Goal: Task Accomplishment & Management: Complete application form

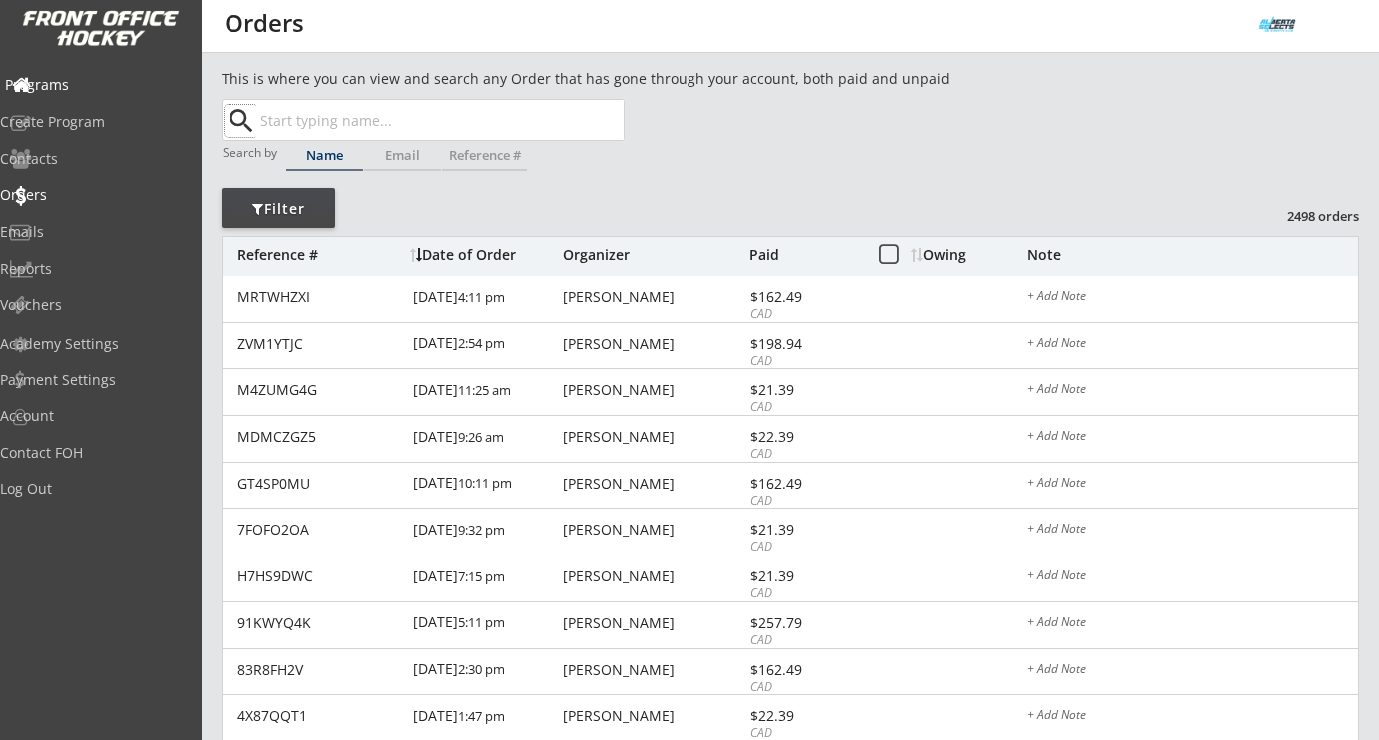
click at [89, 72] on div "Programs" at bounding box center [95, 86] width 190 height 35
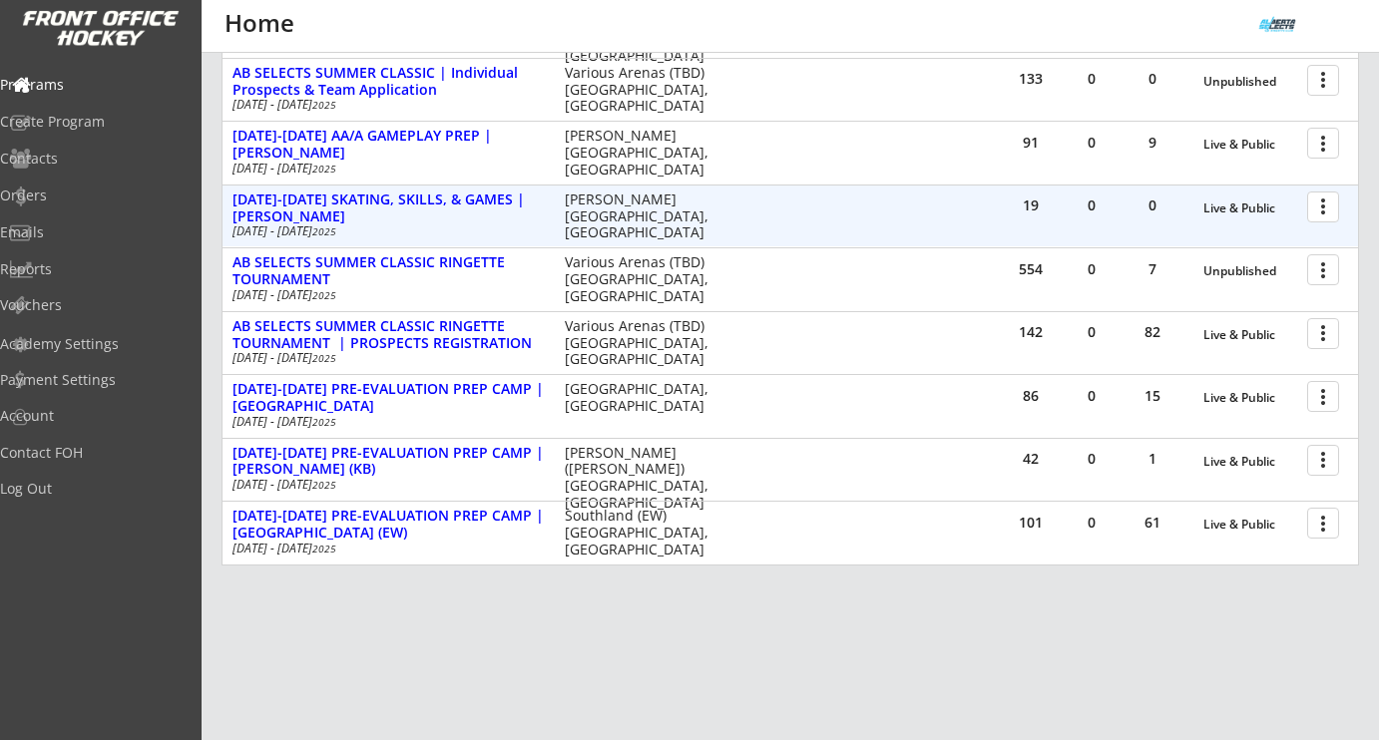
scroll to position [455, 0]
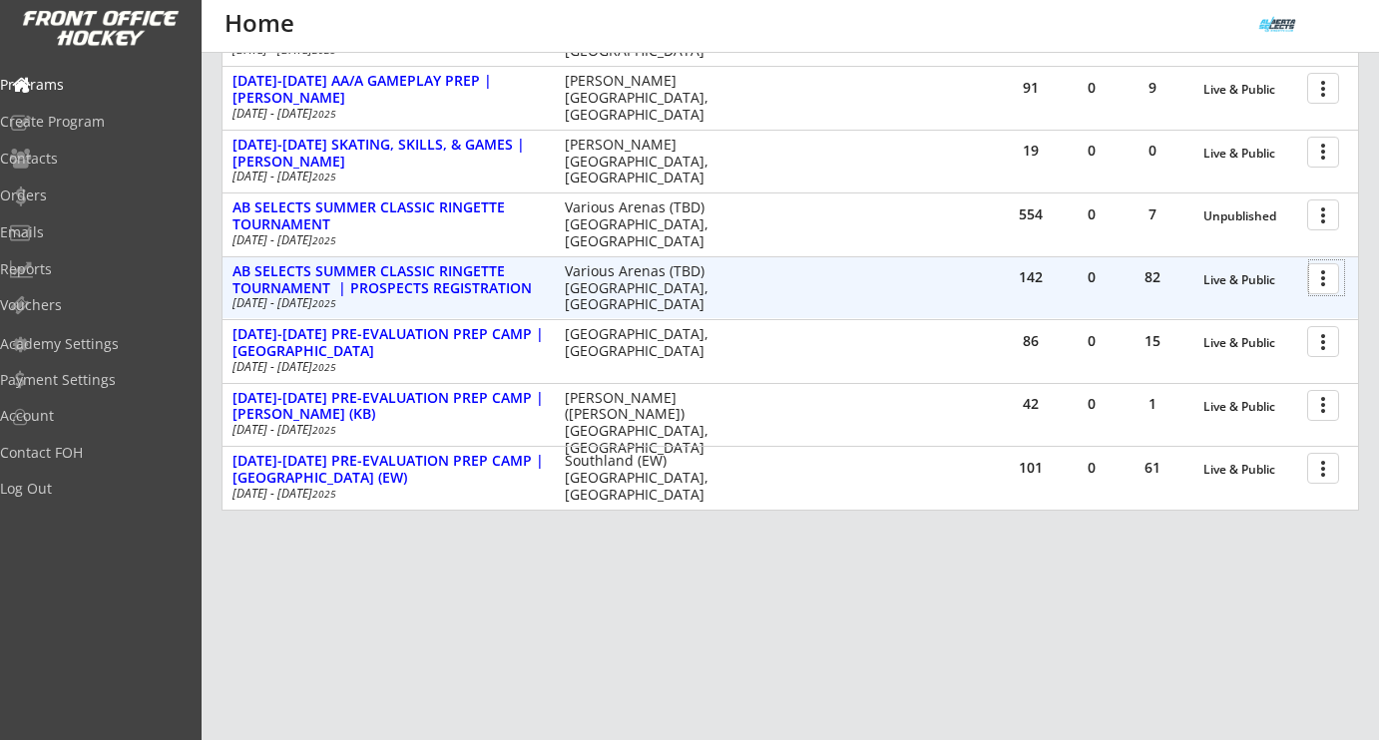
click at [1326, 285] on div at bounding box center [1326, 277] width 35 height 35
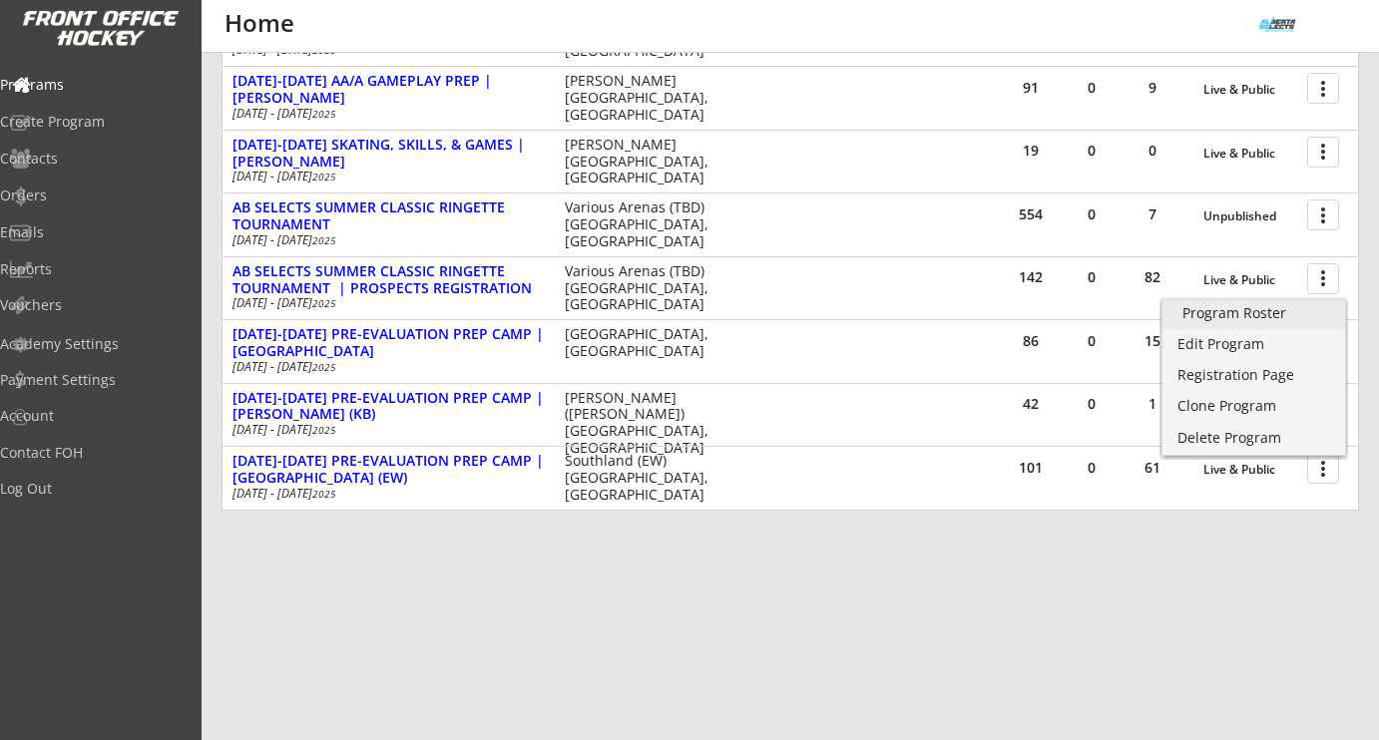
click at [1281, 302] on link "Program Roster" at bounding box center [1253, 315] width 183 height 30
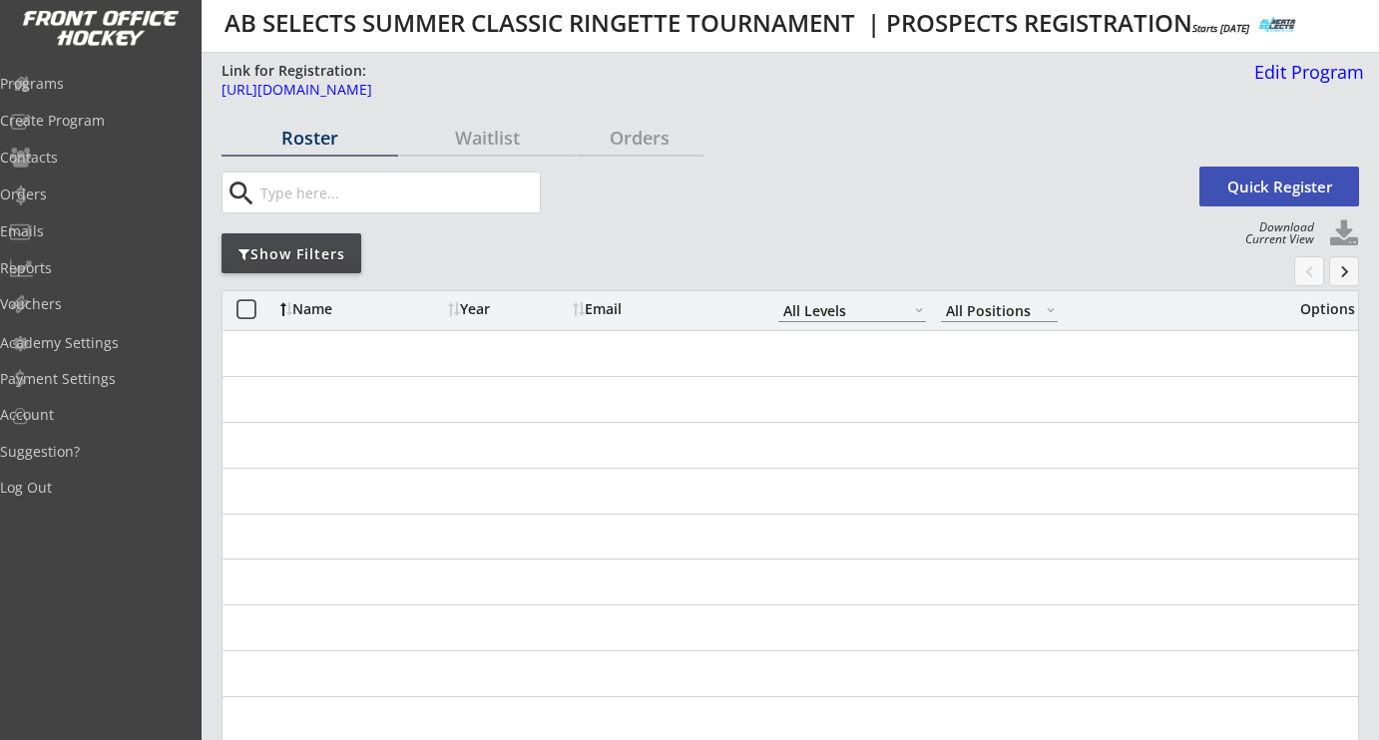
select select ""All Levels""
select select ""All Positions""
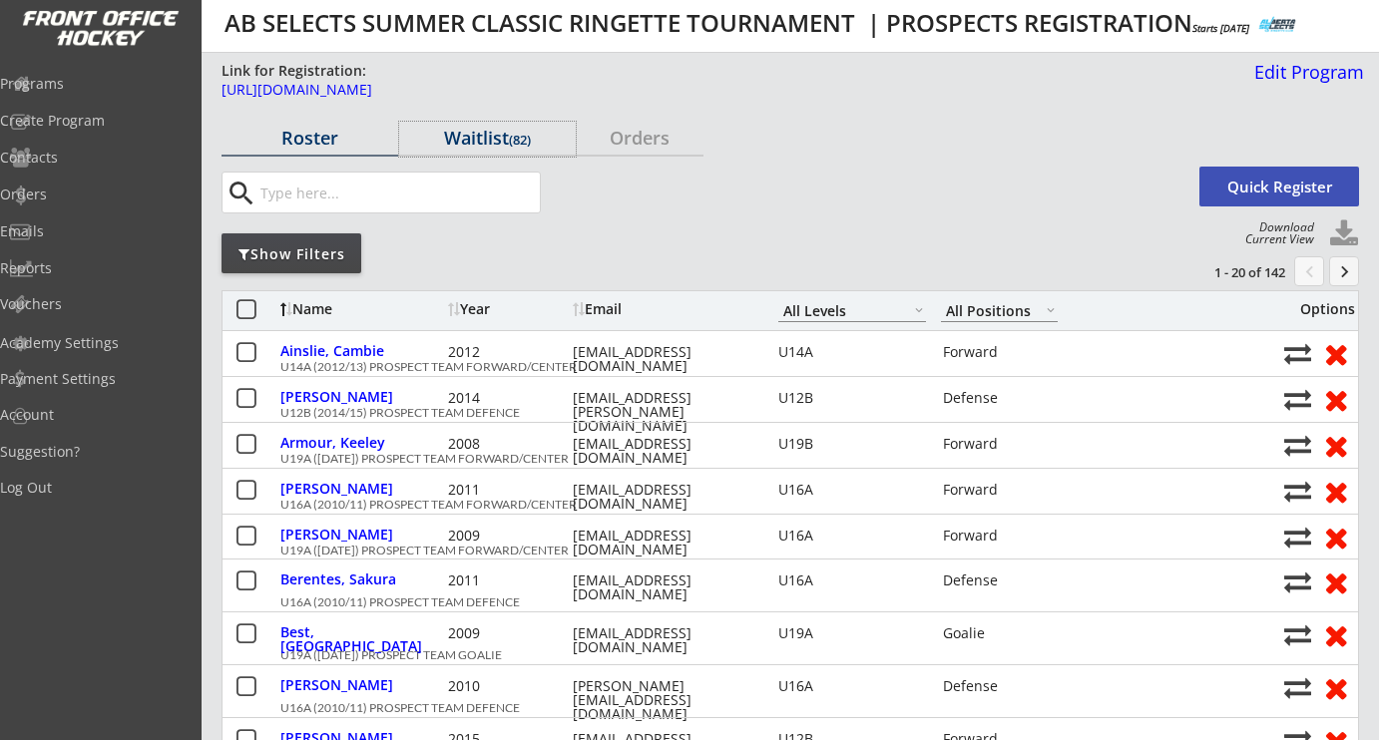
click at [467, 136] on div "Waitlist (82)" at bounding box center [487, 138] width 177 height 18
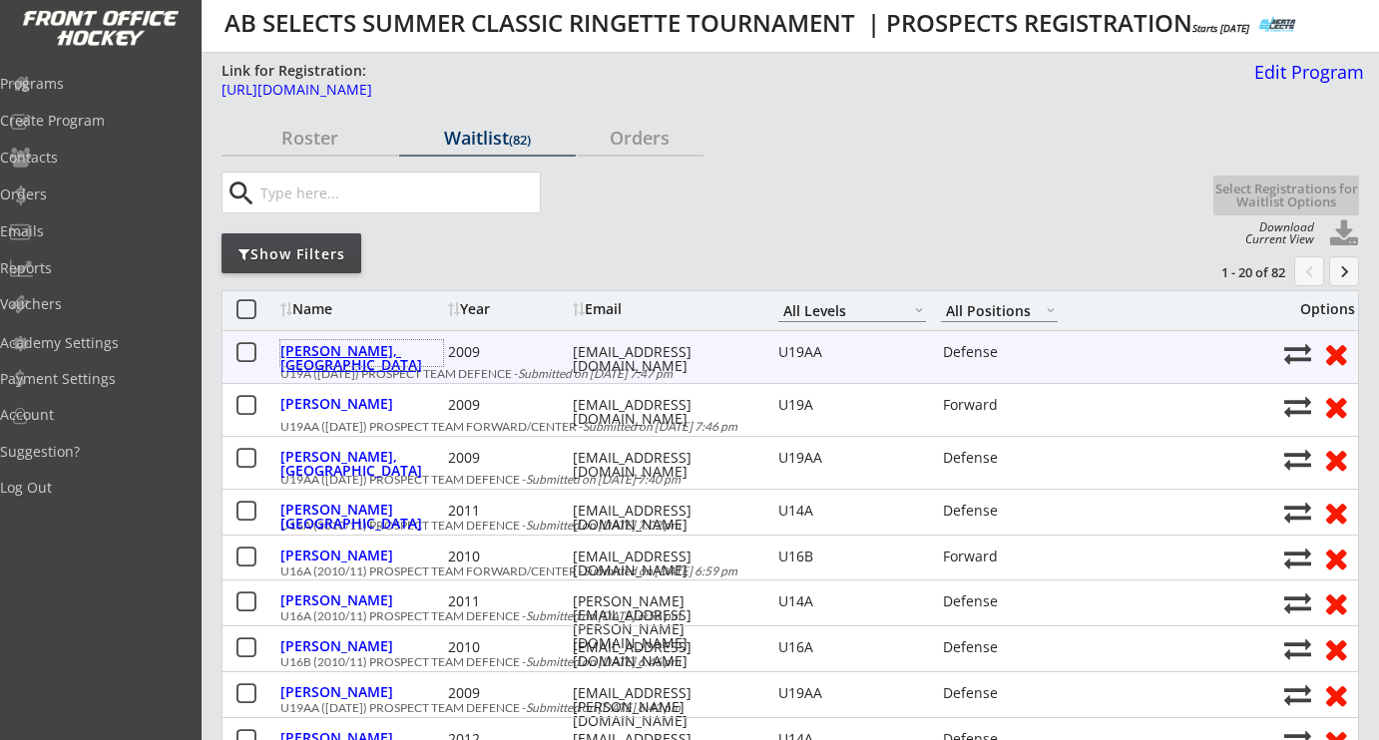
click at [362, 351] on div "Stevenson, Madison" at bounding box center [361, 358] width 163 height 28
select select ""Defense""
select select ""U19AA""
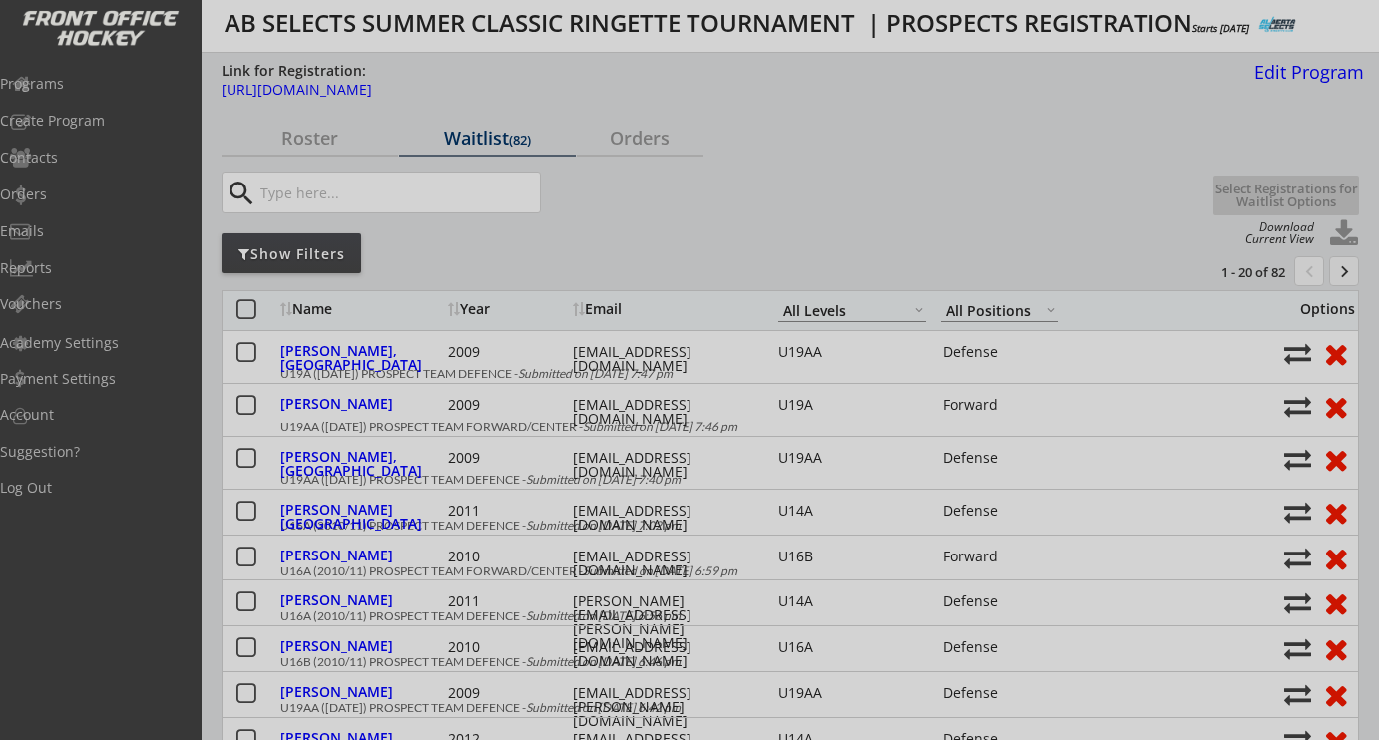
type input "FEMALE"
type input "Central Alberta ringette association (Sting)"
type input "No"
type input "None"
select select ""No""
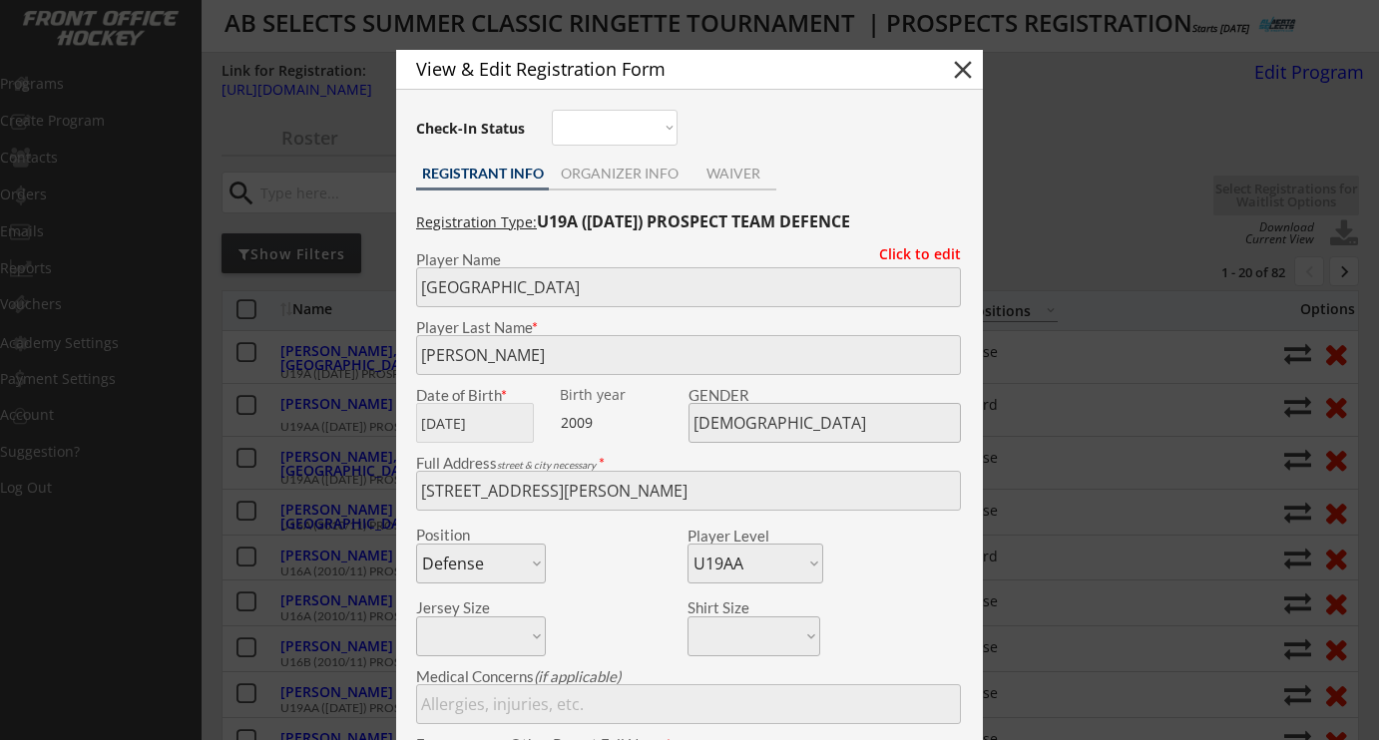
click at [950, 63] on button "close" at bounding box center [963, 70] width 30 height 30
select select ""PLACEHOLDER_1427118222253""
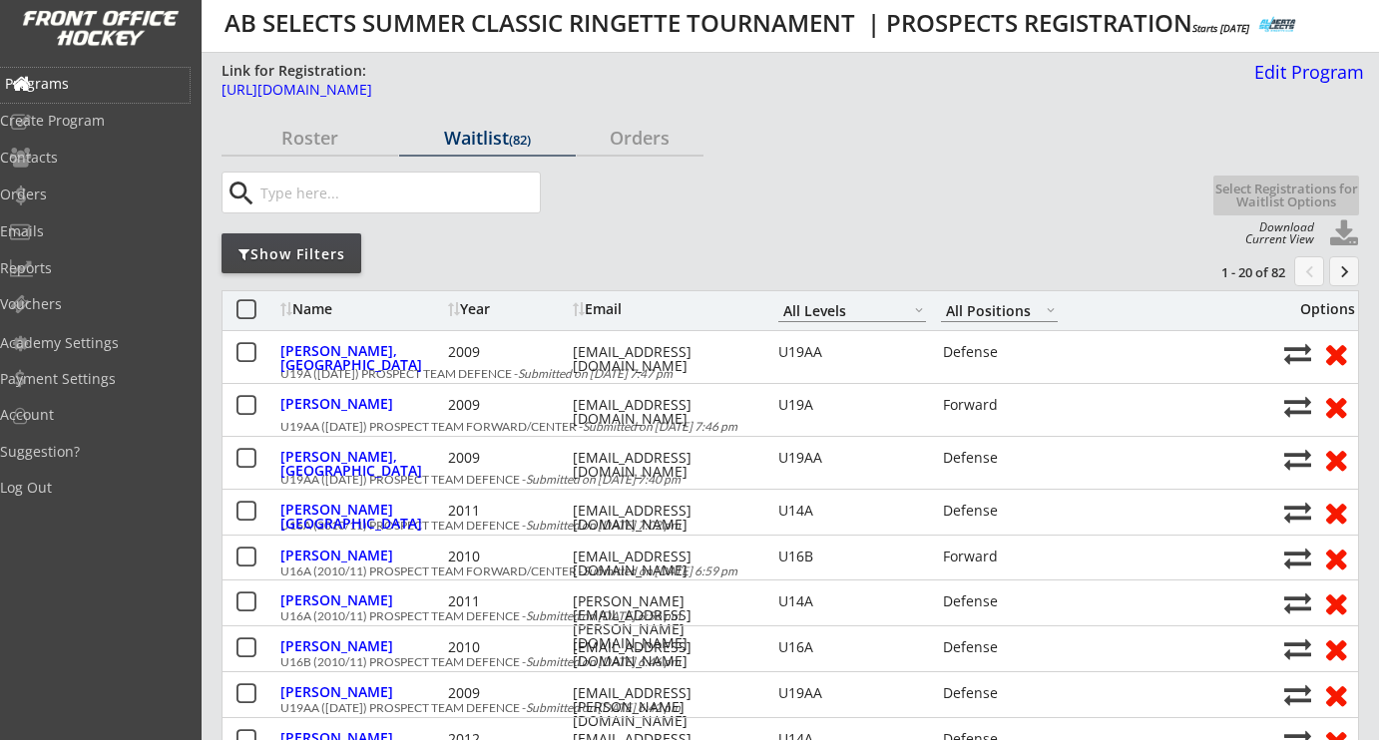
click at [99, 82] on div "Programs" at bounding box center [95, 84] width 180 height 14
